Goal: Task Accomplishment & Management: Use online tool/utility

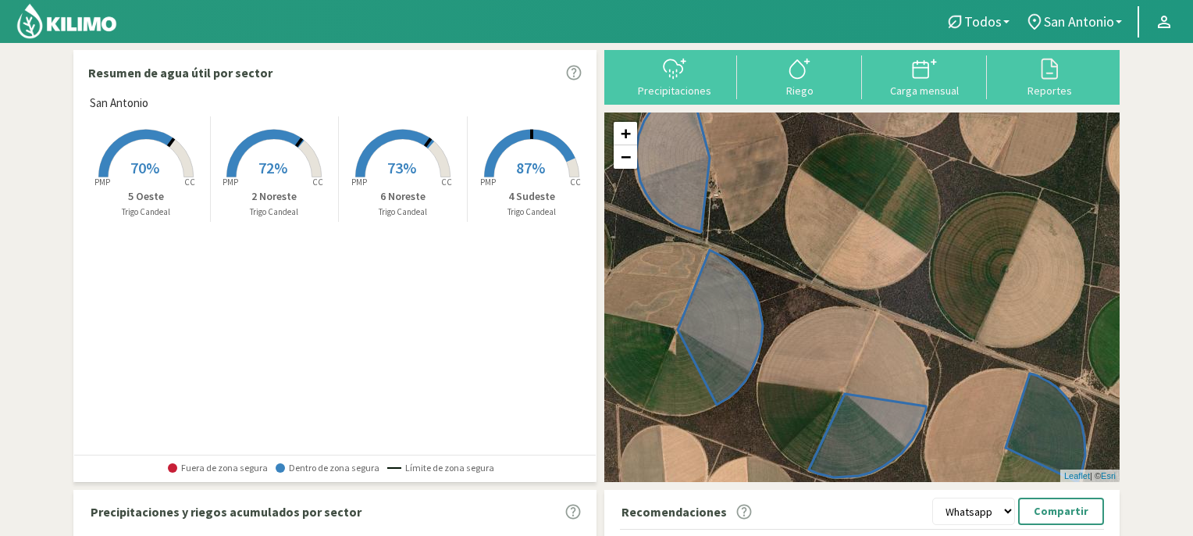
click at [273, 154] on rect at bounding box center [274, 178] width 125 height 125
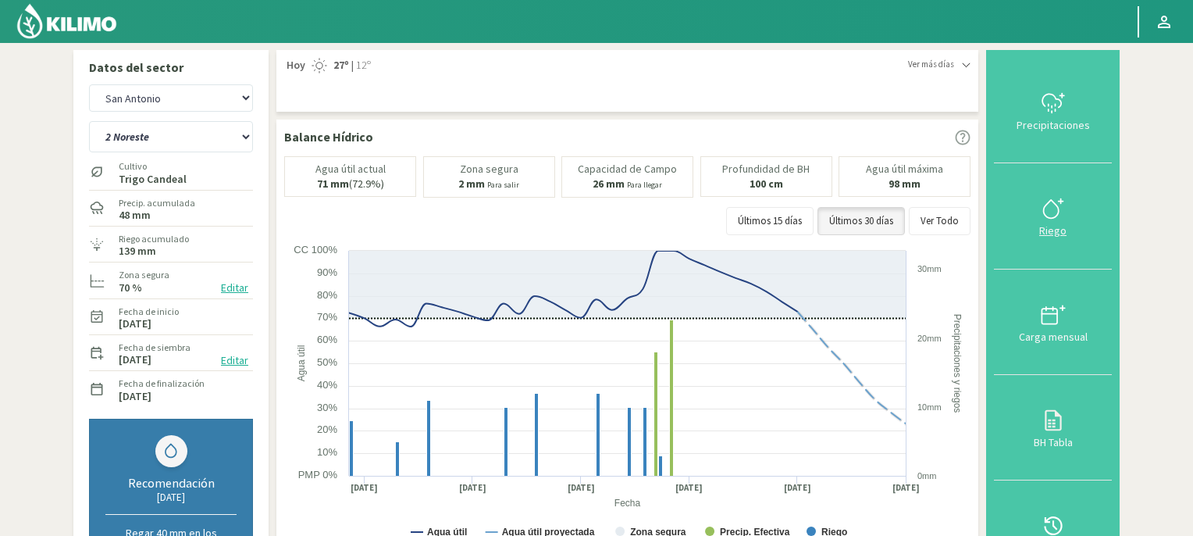
click at [1053, 213] on icon at bounding box center [1053, 208] width 25 height 25
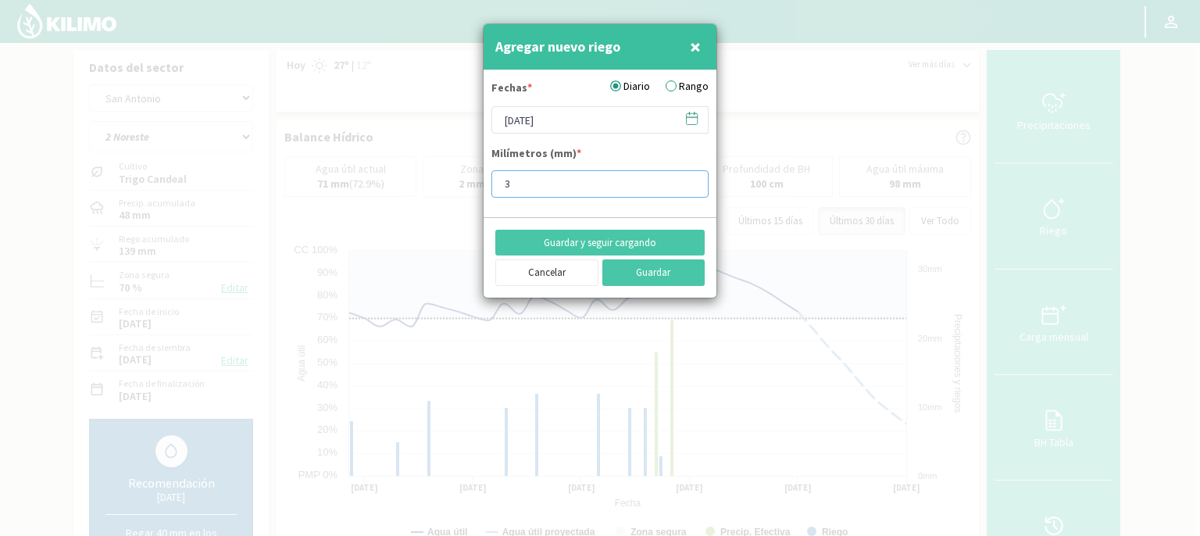
click at [524, 182] on input "3" at bounding box center [599, 183] width 217 height 27
type input "10"
click at [651, 273] on button "Guardar" at bounding box center [653, 272] width 103 height 27
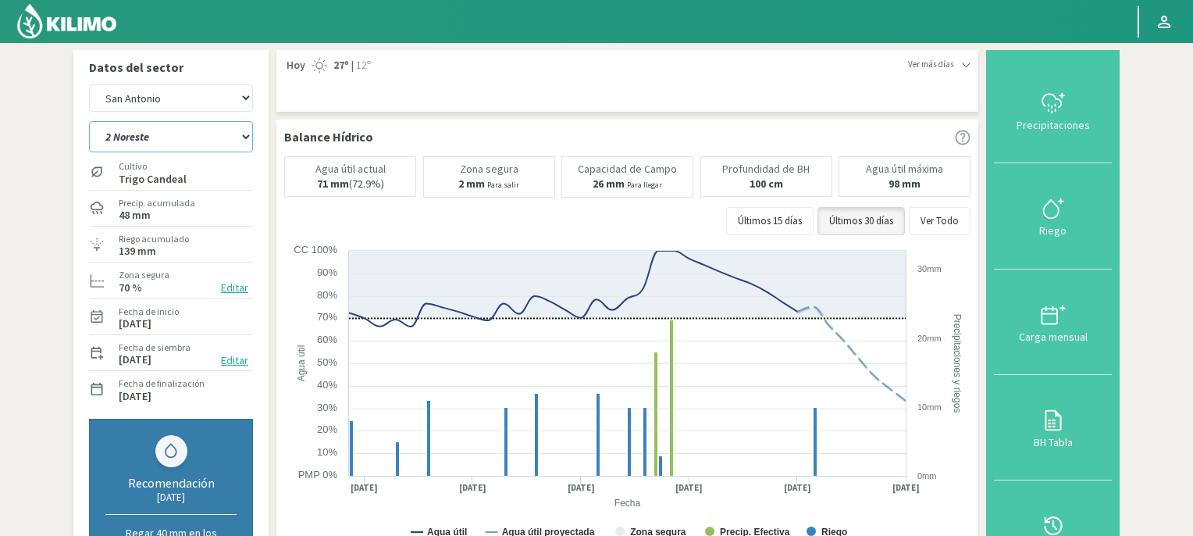
click at [245, 135] on select "2 Noreste 4 Sudeste 5 Oeste 6 Noreste" at bounding box center [171, 136] width 164 height 31
select select "1: Object"
click at [89, 121] on select "2 Noreste 4 Sudeste 5 Oeste 6 Noreste" at bounding box center [171, 136] width 164 height 31
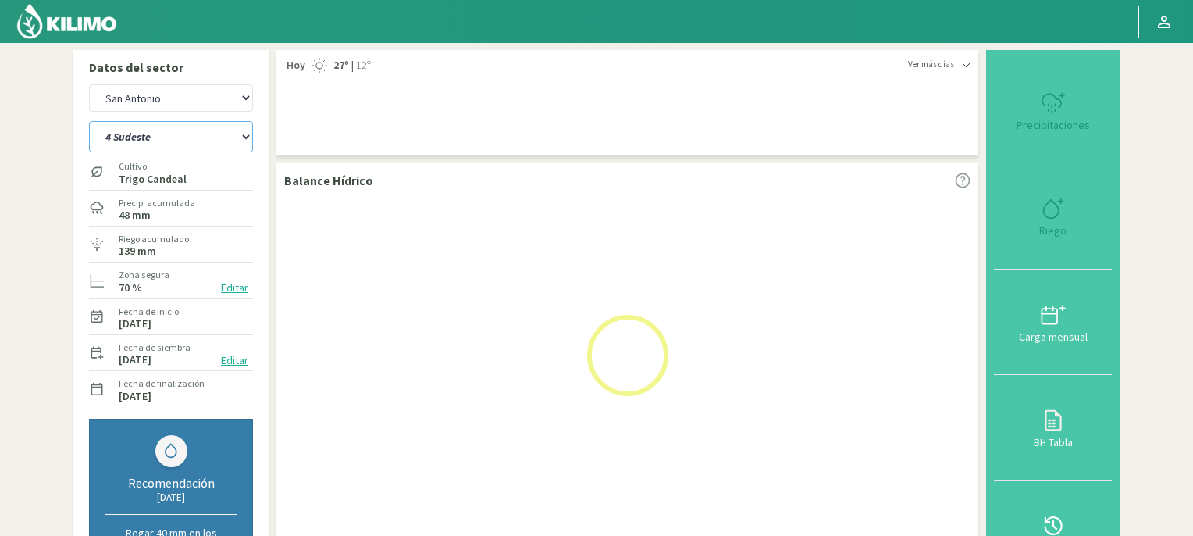
select select "2: Object"
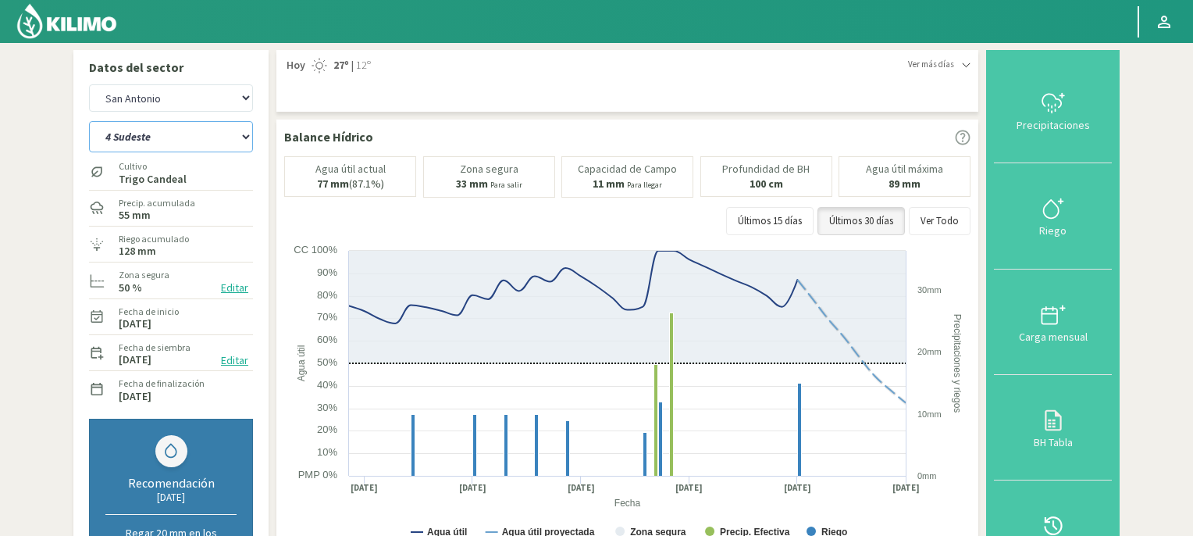
click at [247, 137] on select "2 Noreste 4 Sudeste 5 Oeste 6 Noreste" at bounding box center [171, 136] width 164 height 31
select select "6: Object"
click at [89, 121] on select "2 Noreste 4 Sudeste 5 Oeste 6 Noreste" at bounding box center [171, 136] width 164 height 31
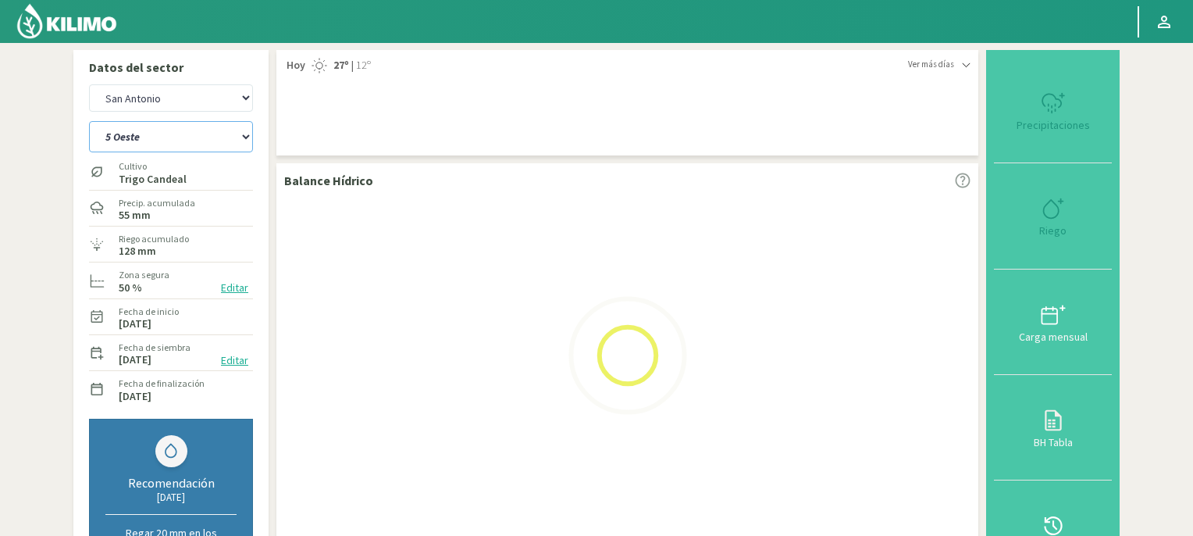
select select "4: Object"
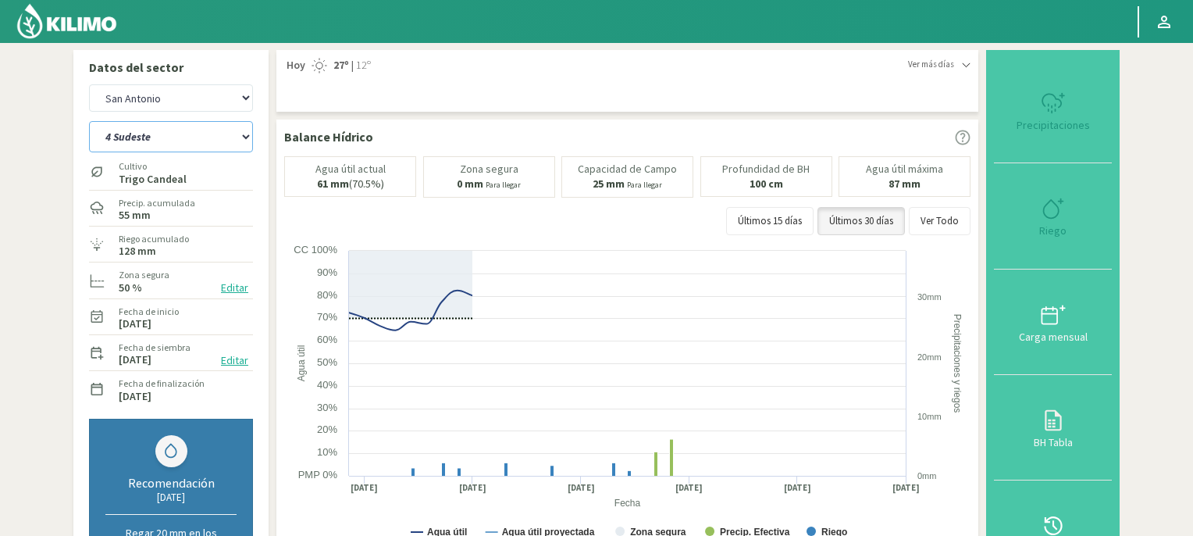
select select "10: Object"
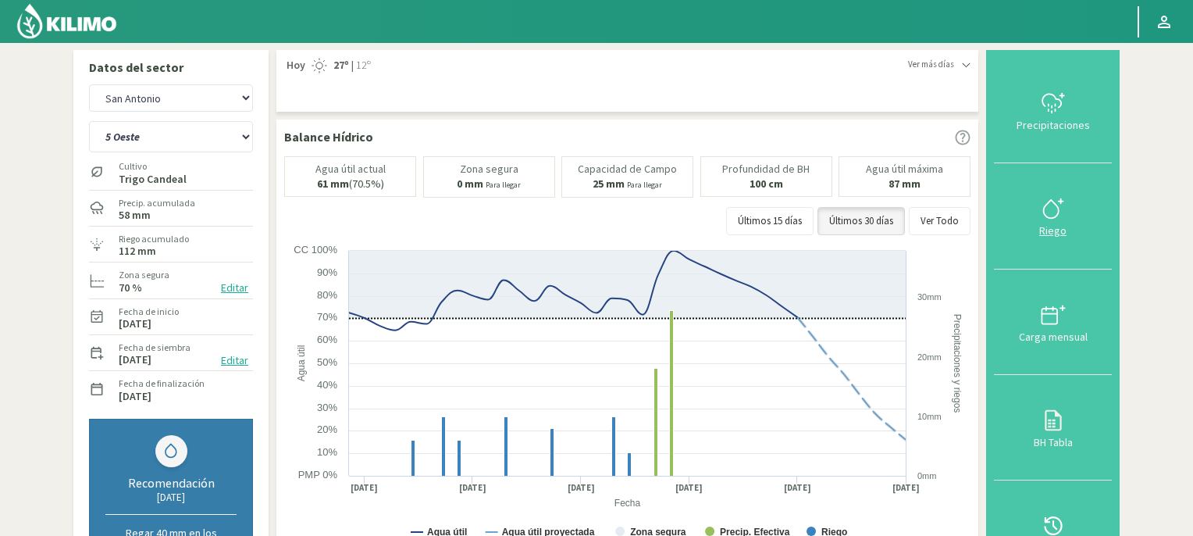
click at [1056, 209] on icon at bounding box center [1053, 208] width 25 height 25
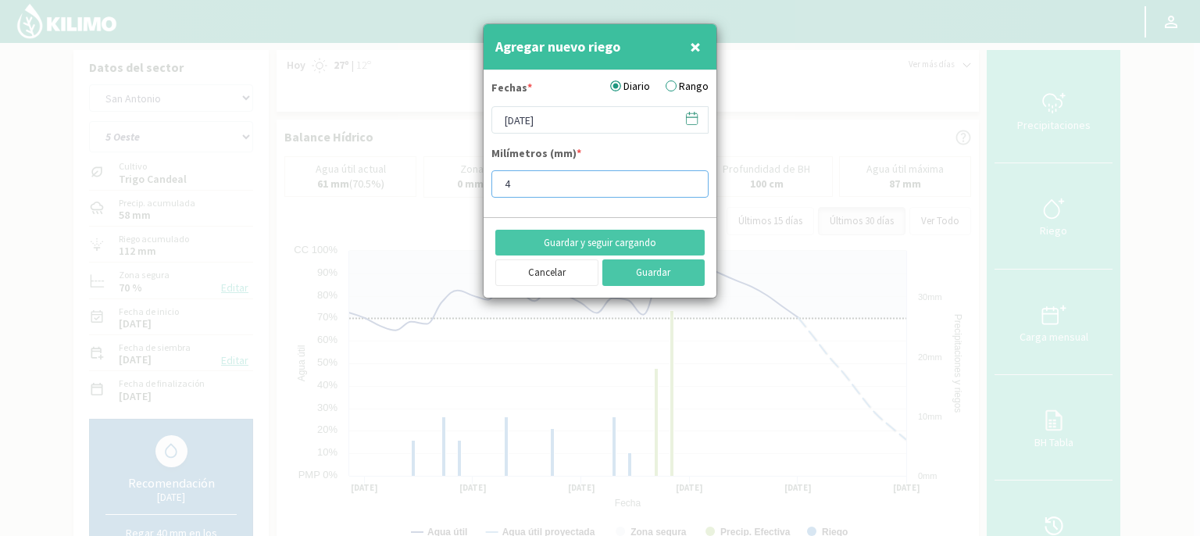
click at [530, 185] on input "4" at bounding box center [599, 183] width 217 height 27
type input "10"
click at [637, 271] on button "Guardar" at bounding box center [653, 272] width 103 height 27
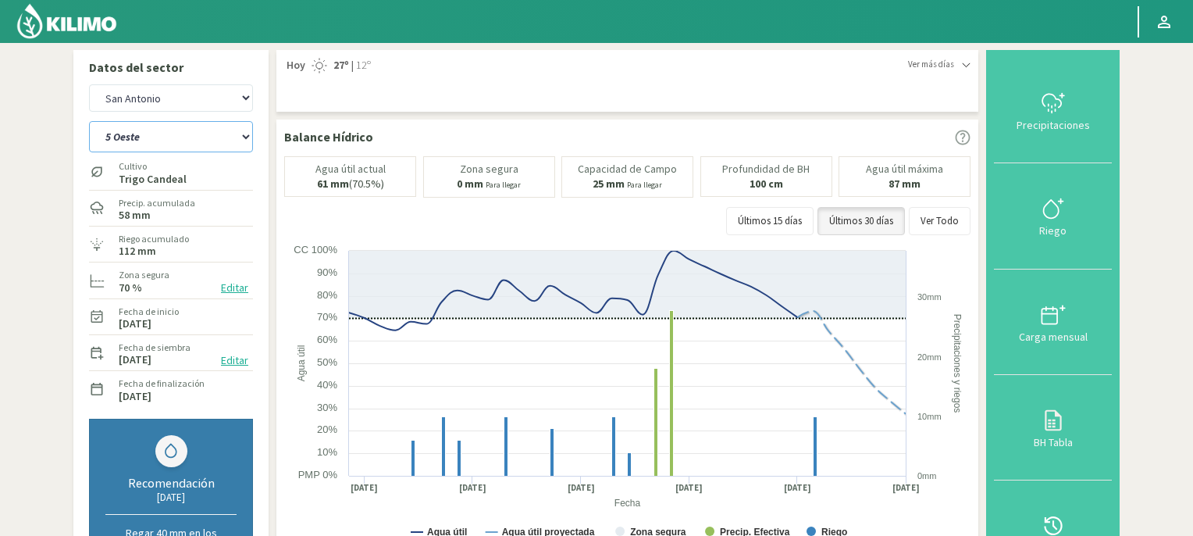
click at [244, 138] on select "2 Noreste 4 Sudeste 5 Oeste 6 Noreste" at bounding box center [171, 136] width 164 height 31
select select "11: Object"
click at [89, 121] on select "2 Noreste 4 Sudeste 5 Oeste 6 Noreste" at bounding box center [171, 136] width 164 height 31
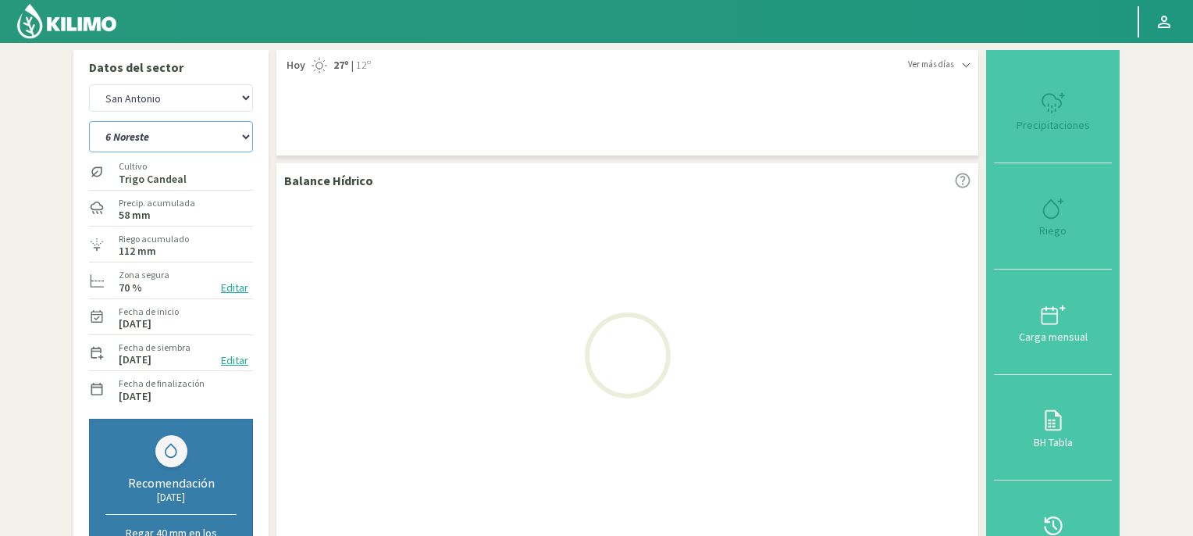
select select "6: Object"
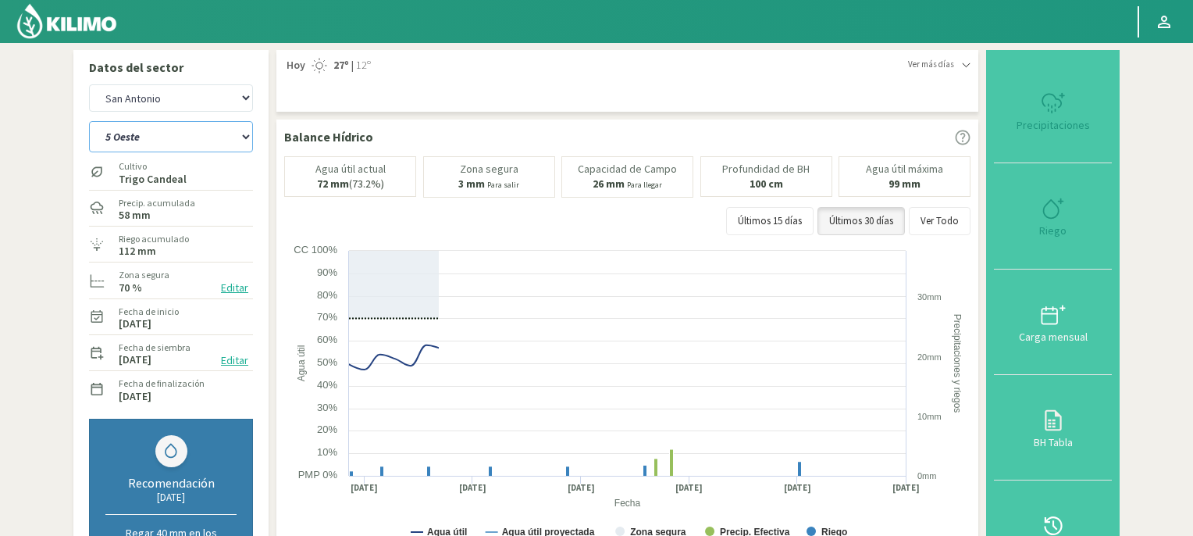
select select "15: Object"
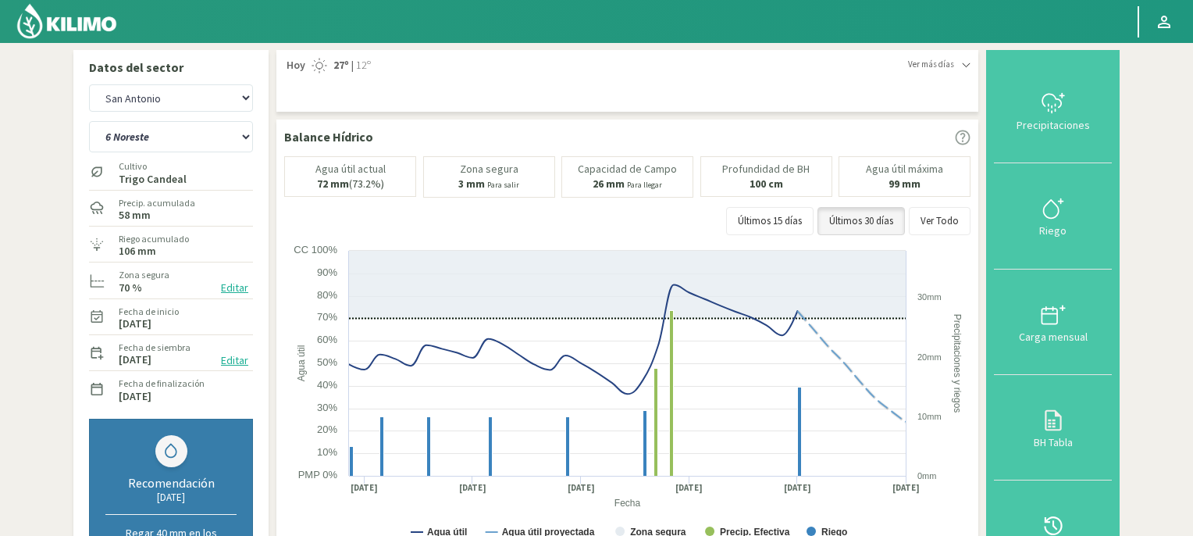
click at [106, 20] on img at bounding box center [67, 20] width 102 height 37
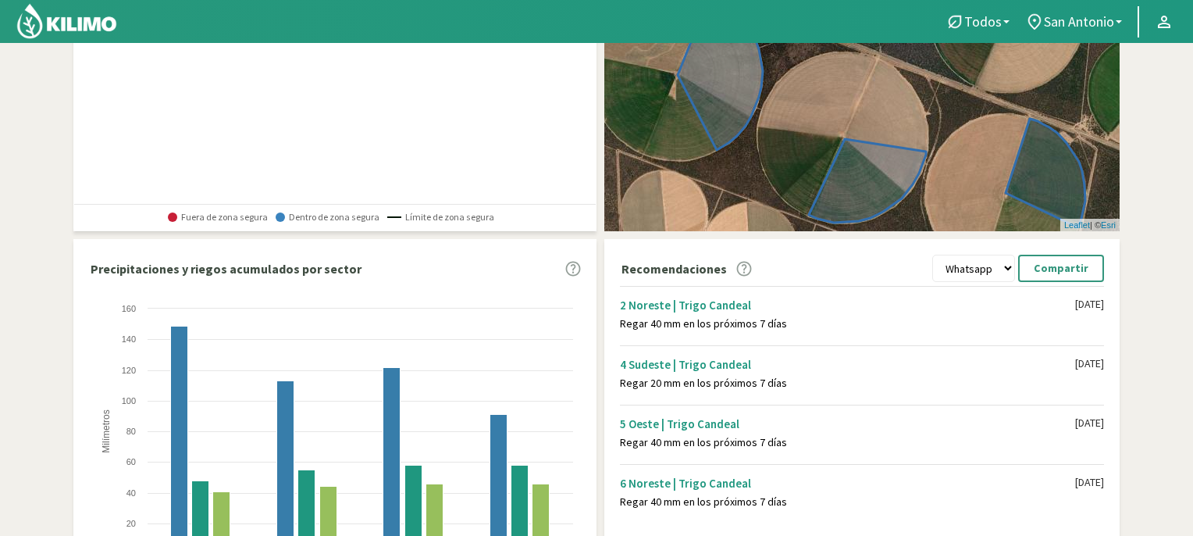
scroll to position [270, 0]
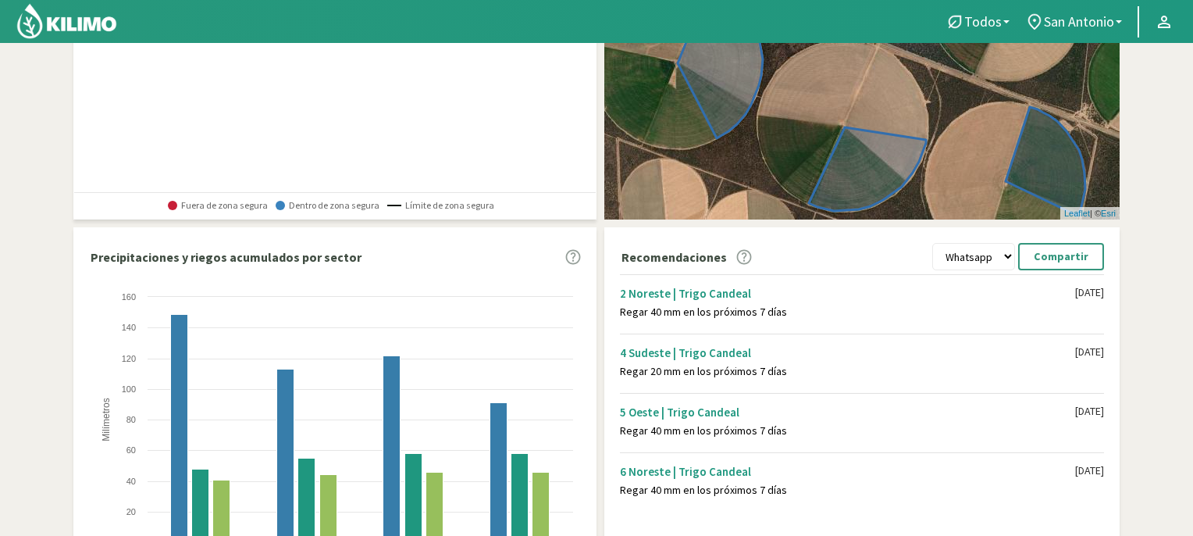
click at [981, 253] on select "Whatsapp Excel PDF" at bounding box center [973, 256] width 83 height 27
